Goal: Navigation & Orientation: Find specific page/section

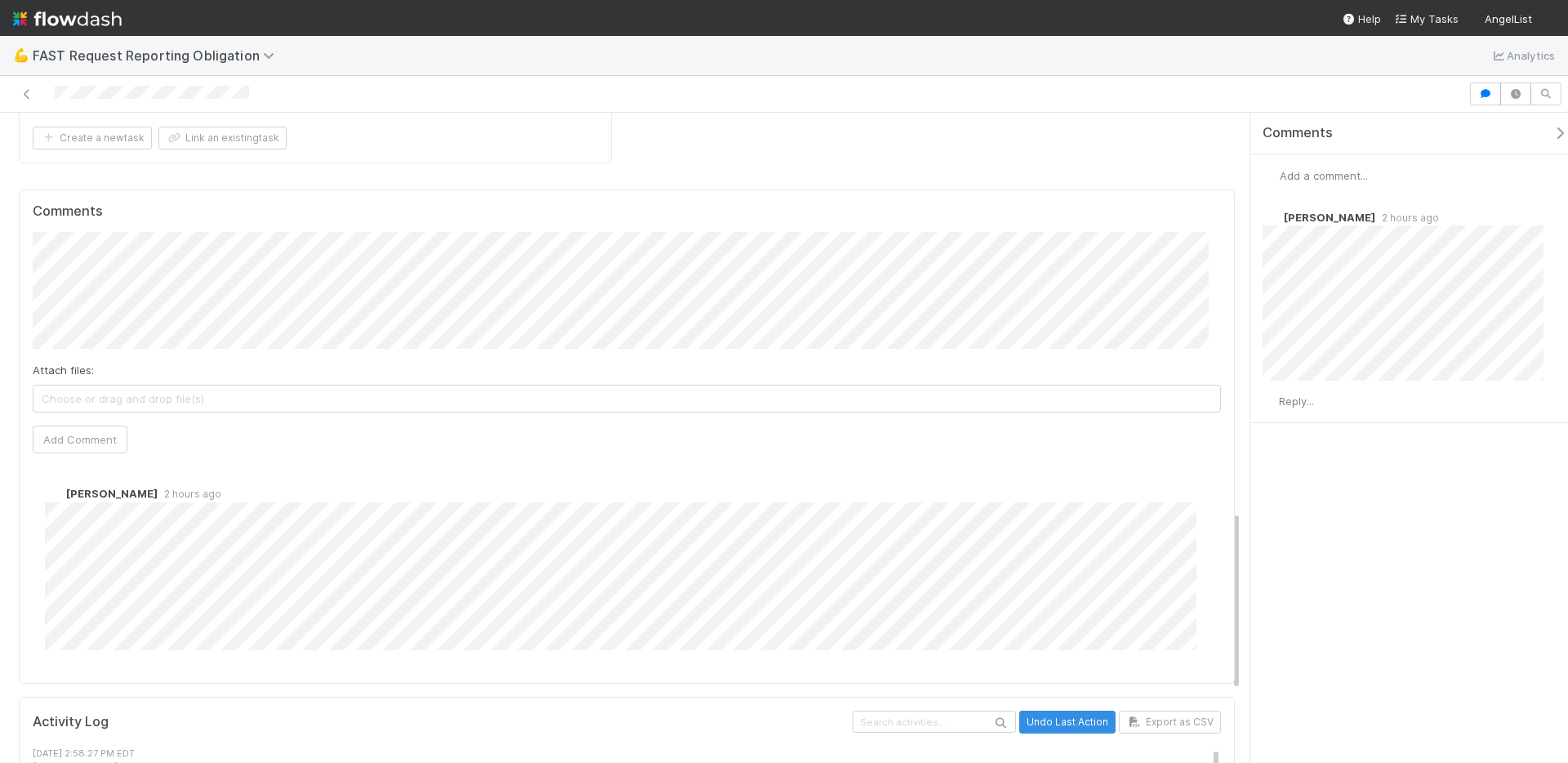
scroll to position [1370, 0]
